Goal: Task Accomplishment & Management: Use online tool/utility

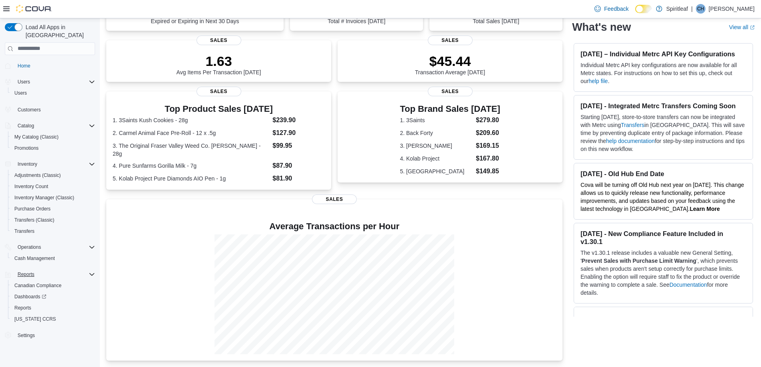
scroll to position [101, 0]
click at [44, 270] on div "Reports" at bounding box center [54, 275] width 81 height 10
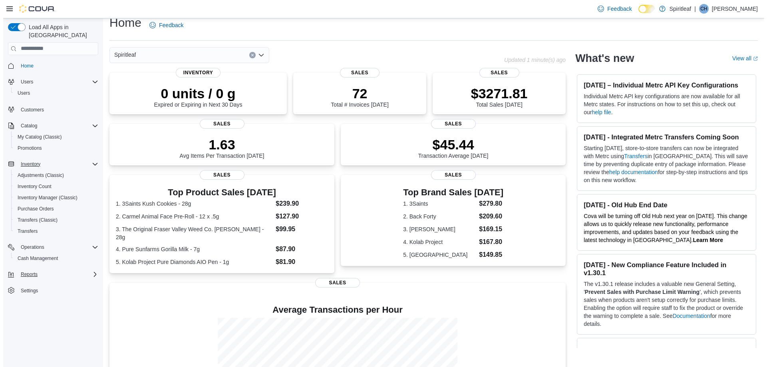
scroll to position [0, 0]
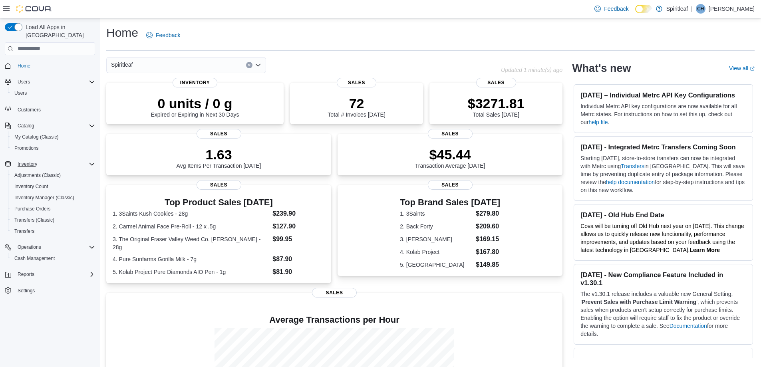
click at [90, 161] on icon "Complex example" at bounding box center [92, 164] width 6 height 6
click at [24, 204] on span "Reports" at bounding box center [26, 207] width 17 height 6
click at [29, 238] on span "Reports" at bounding box center [22, 241] width 17 height 6
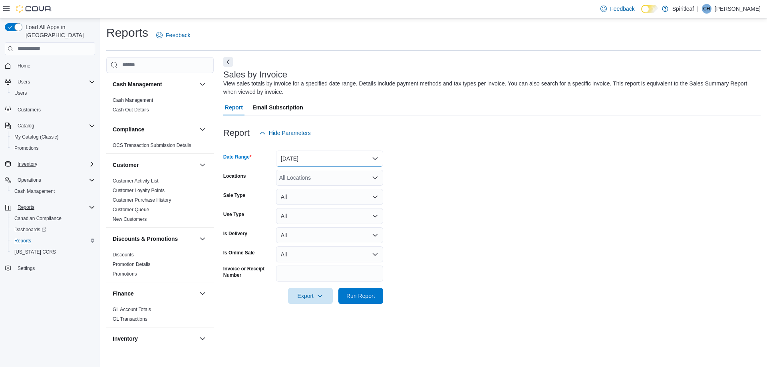
click at [377, 159] on button "[DATE]" at bounding box center [329, 159] width 107 height 16
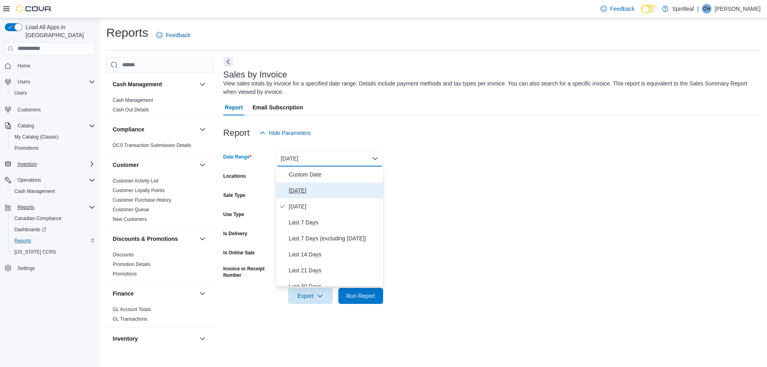
click at [298, 189] on span "[DATE]" at bounding box center [334, 191] width 91 height 10
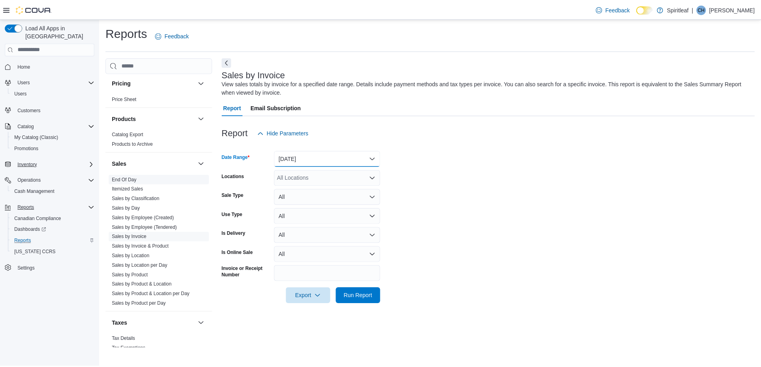
scroll to position [479, 0]
click at [134, 177] on link "End Of Day" at bounding box center [125, 178] width 25 height 6
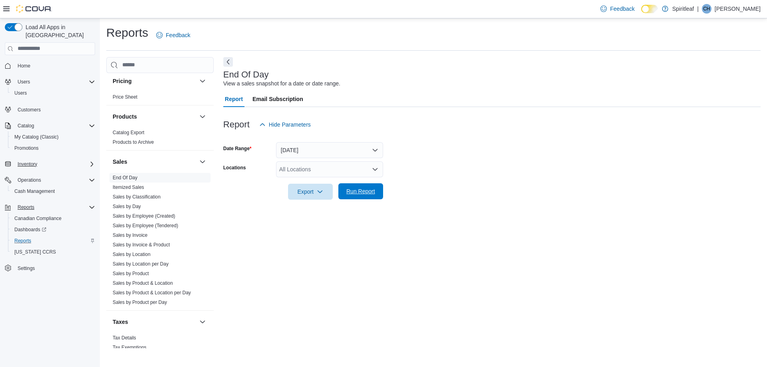
click at [356, 188] on span "Run Report" at bounding box center [360, 191] width 29 height 8
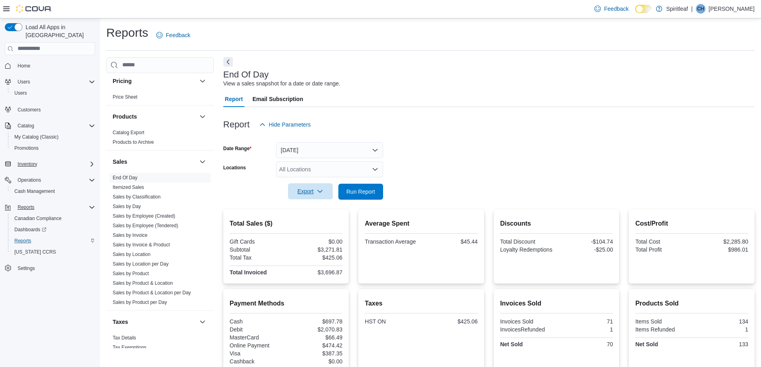
click at [320, 191] on icon "button" at bounding box center [320, 191] width 6 height 6
click at [318, 222] on span "Export to Pdf" at bounding box center [311, 223] width 36 height 6
click at [730, 7] on p "[PERSON_NAME]" at bounding box center [731, 9] width 46 height 10
click at [704, 76] on span "Sign Out" at bounding box center [703, 78] width 22 height 8
